Goal: Find specific page/section: Find specific page/section

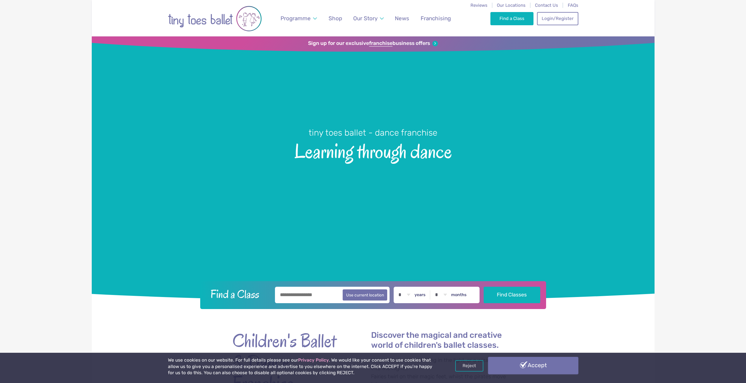
click at [535, 366] on link "Accept" at bounding box center [533, 365] width 90 height 17
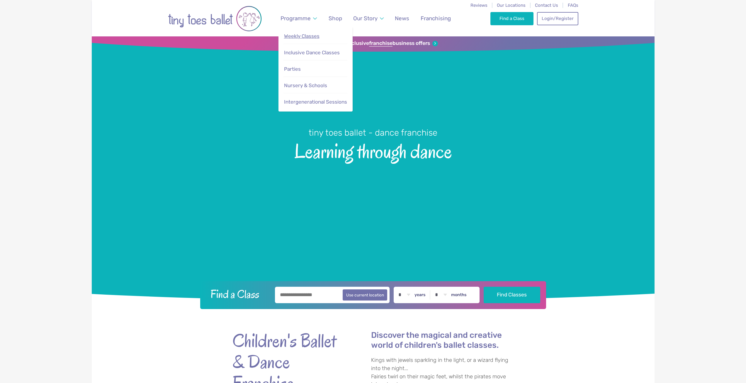
click at [305, 32] on link "Weekly Classes" at bounding box center [316, 36] width 64 height 13
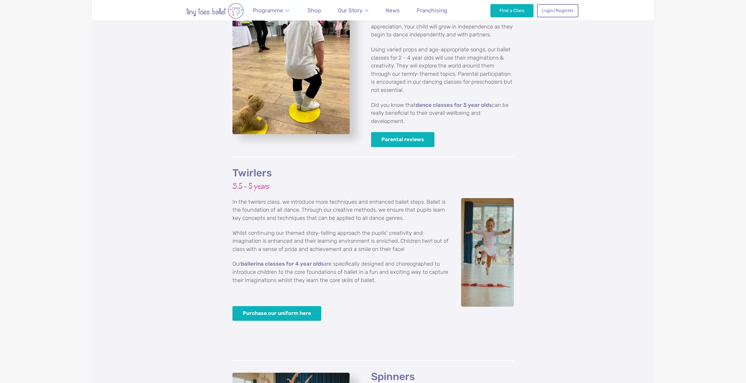
scroll to position [792, 0]
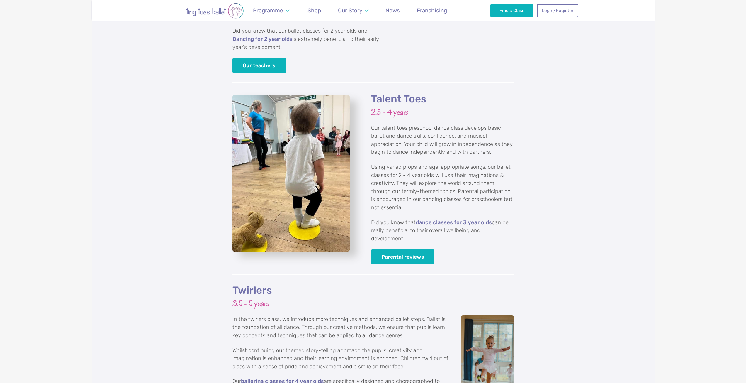
click at [402, 93] on h2 "Talent Toes" at bounding box center [442, 99] width 143 height 13
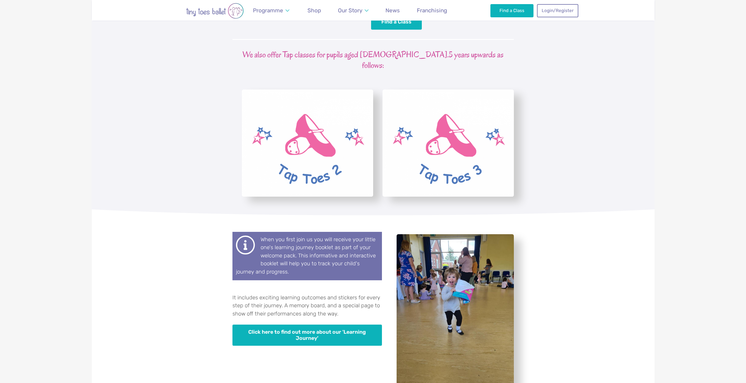
scroll to position [1407, 0]
